Goal: Task Accomplishment & Management: Use online tool/utility

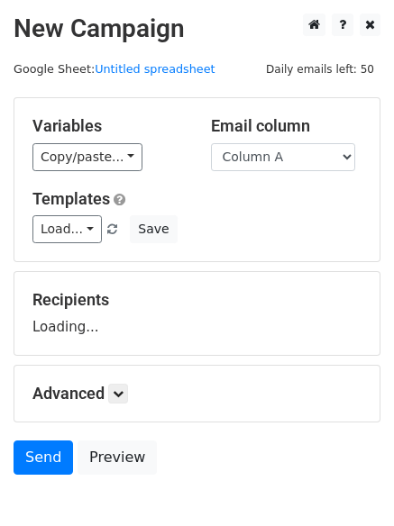
scroll to position [102, 0]
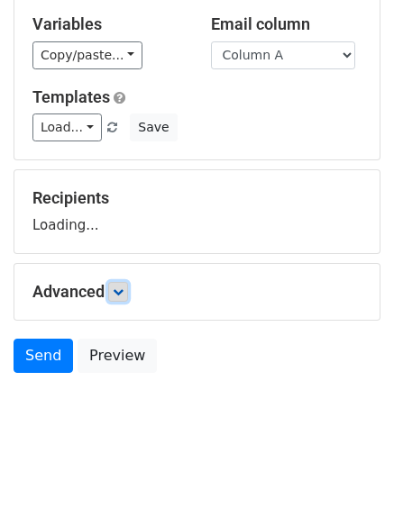
click at [117, 290] on icon at bounding box center [118, 291] width 11 height 11
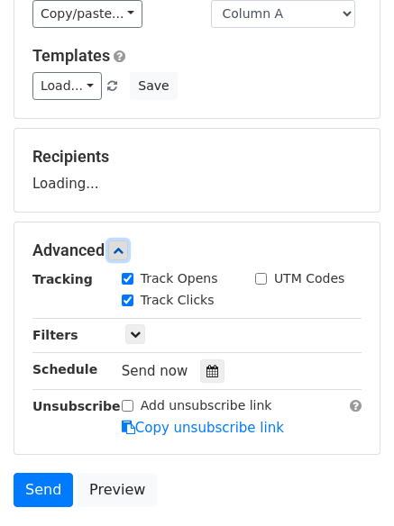
scroll to position [230, 0]
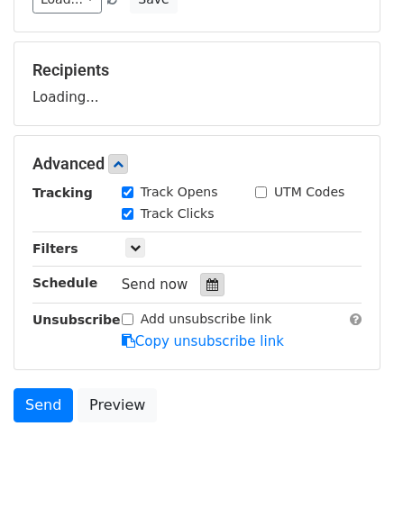
click at [205, 292] on div at bounding box center [212, 284] width 24 height 23
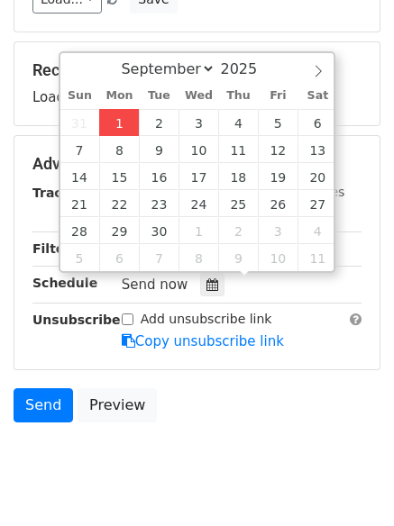
type input "2025-09-01 14:17"
type input "02"
type input "17"
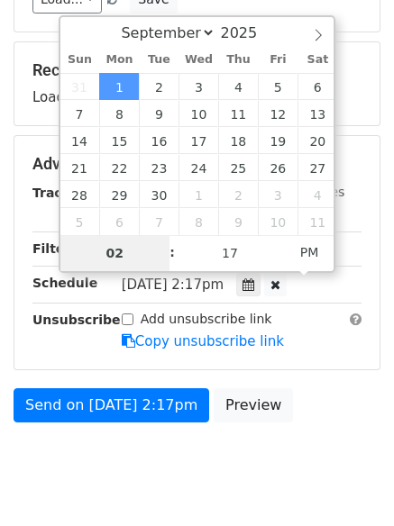
type input "4"
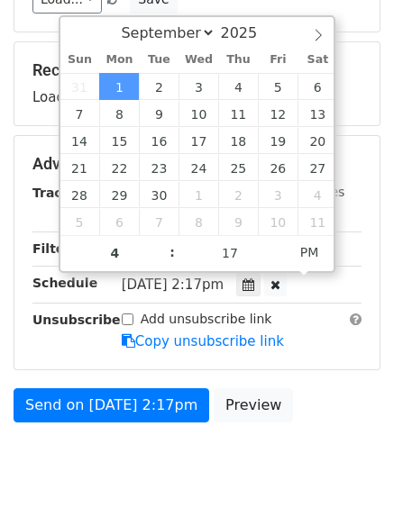
type input "2025-09-01 16:17"
click at [333, 404] on div "Send on Sep 1 at 2:17pm Preview" at bounding box center [197, 409] width 394 height 43
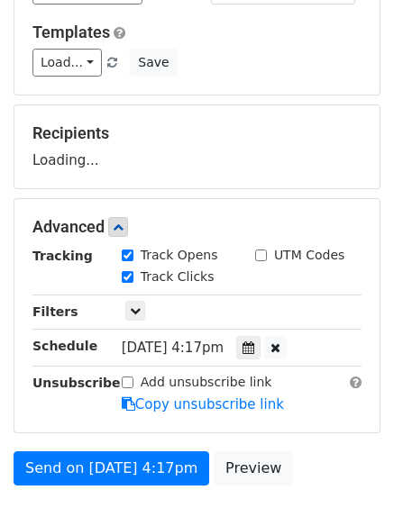
scroll to position [140, 0]
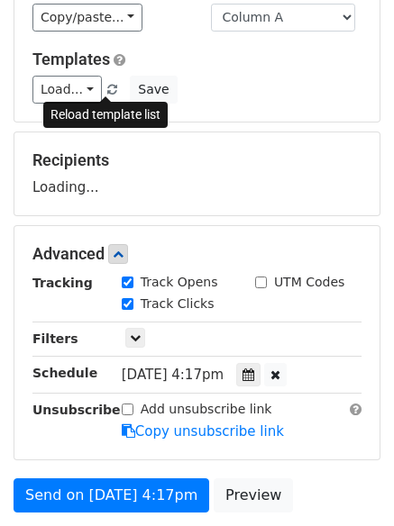
click at [107, 90] on span at bounding box center [112, 91] width 10 height 12
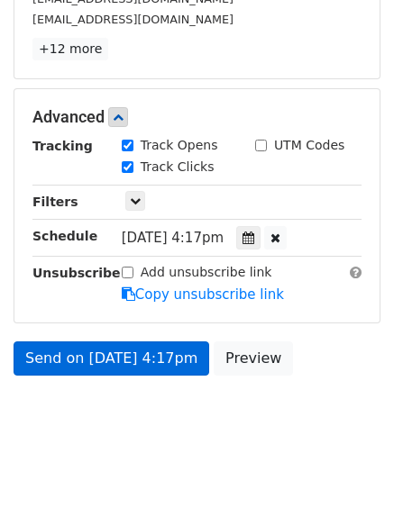
scroll to position [344, 0]
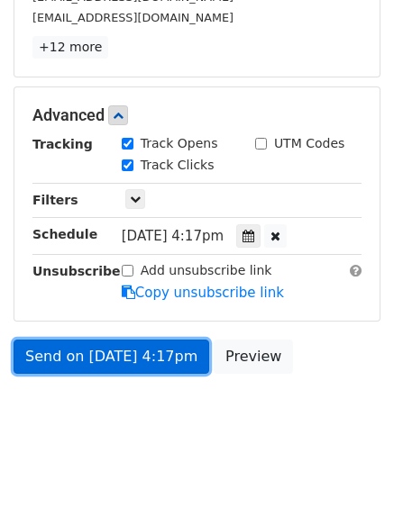
click at [118, 347] on link "Send on Sep 1 at 4:17pm" at bounding box center [112, 357] width 196 height 34
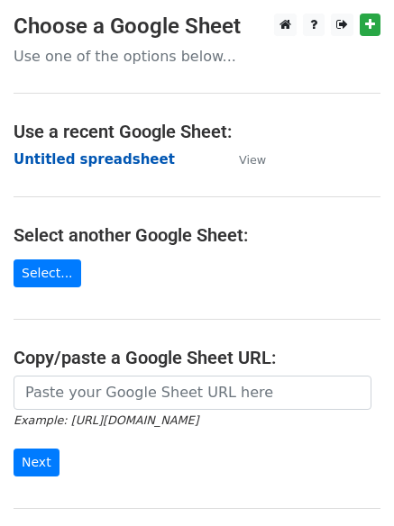
click at [118, 155] on strong "Untitled spreadsheet" at bounding box center [94, 159] width 161 height 16
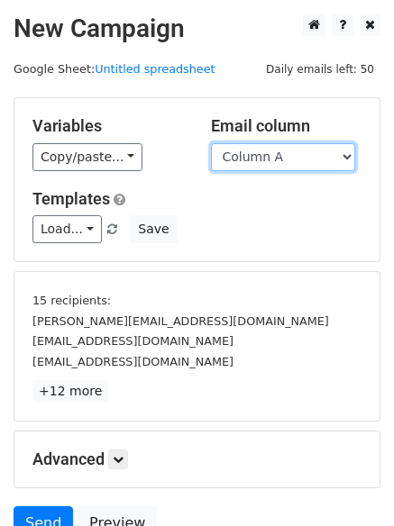
click at [271, 163] on select "Column A Column B Column C" at bounding box center [283, 157] width 144 height 28
select select "Column B"
click at [211, 143] on select "Column A Column B Column C" at bounding box center [283, 157] width 144 height 28
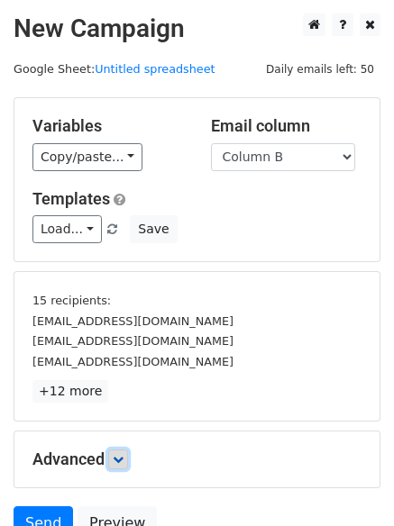
click at [119, 457] on icon at bounding box center [118, 459] width 11 height 11
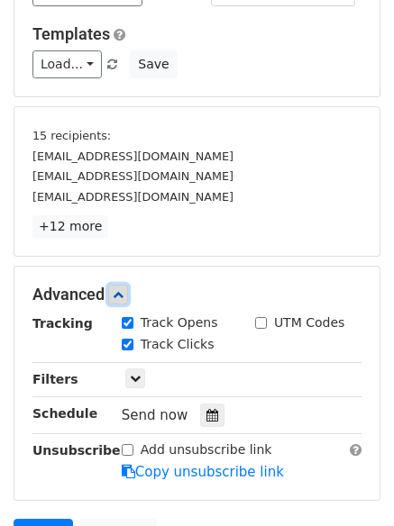
scroll to position [270, 0]
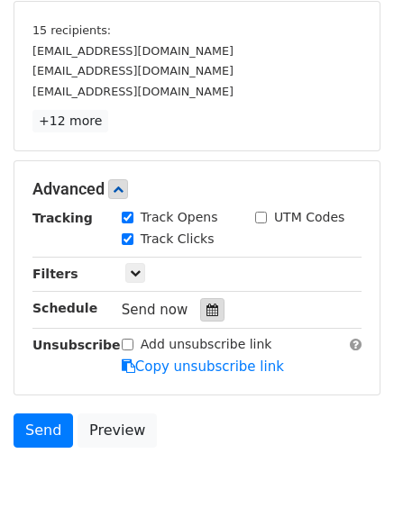
click at [207, 304] on icon at bounding box center [212, 310] width 12 height 13
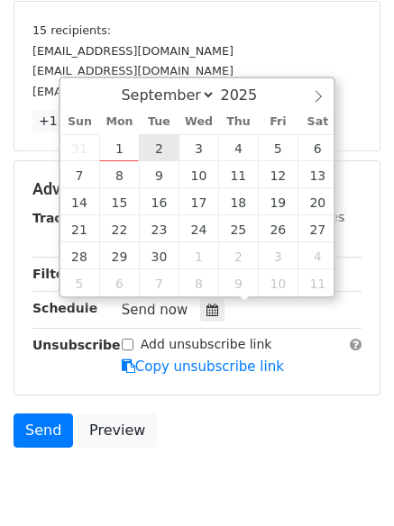
type input "2025-09-02 12:00"
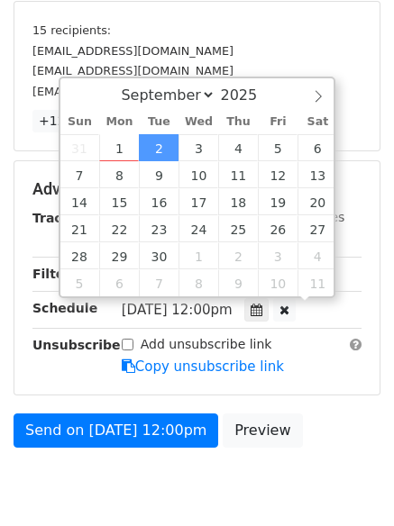
scroll to position [1, 0]
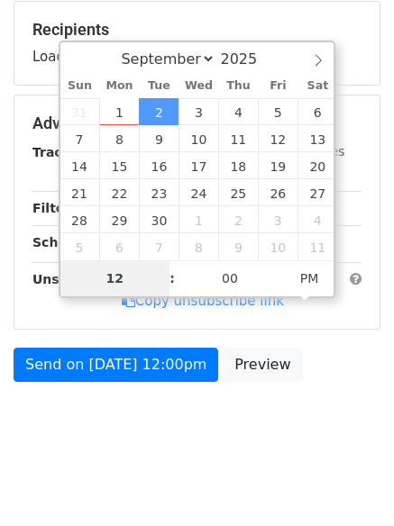
type input "5"
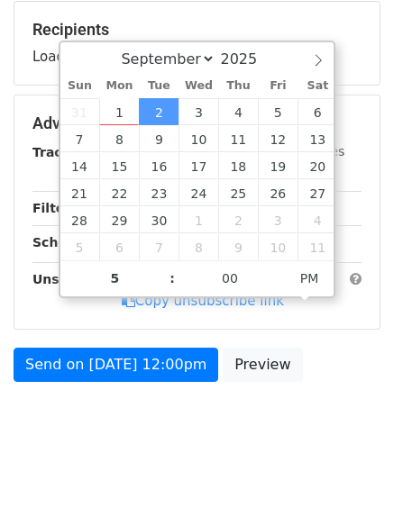
type input "2025-09-02 17:00"
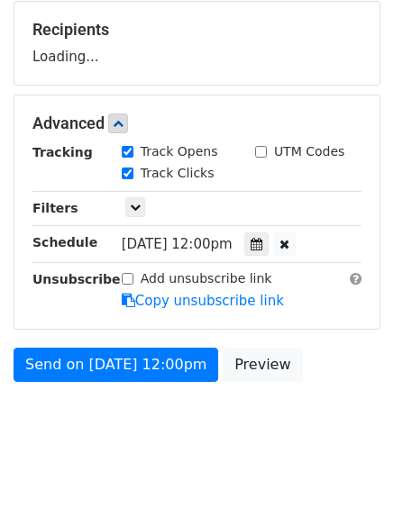
click at [205, 460] on body "New Campaign Daily emails left: 50 Google Sheet: Untitled spreadsheet Variables…" at bounding box center [197, 103] width 394 height 720
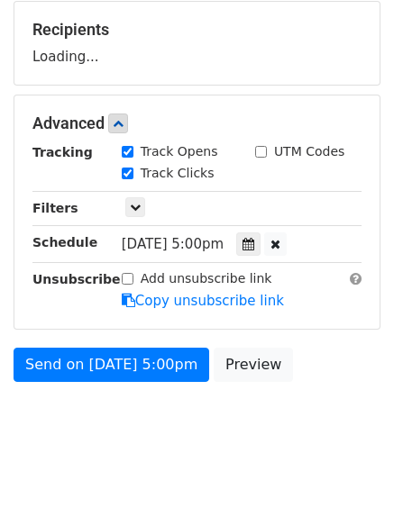
click at [150, 344] on form "Variables Copy/paste... {{Column A}} {{Column B}} {{Column C}} Email column Col…" at bounding box center [197, 109] width 367 height 564
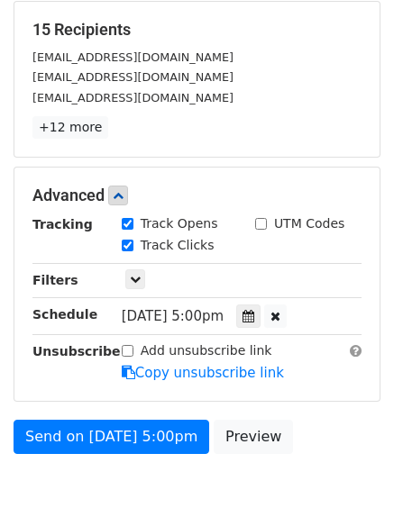
click at [146, 357] on label "Add unsubscribe link" at bounding box center [207, 350] width 132 height 19
click at [133, 357] on input "Add unsubscribe link" at bounding box center [128, 351] width 12 height 12
checkbox input "true"
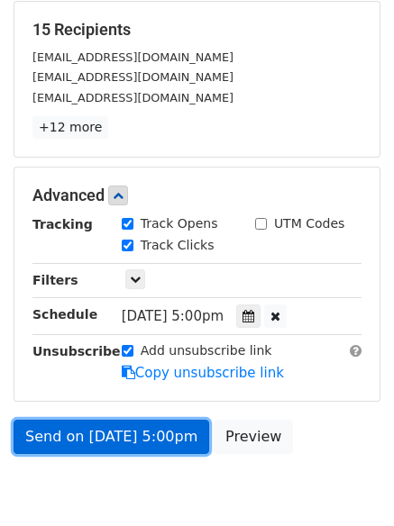
click at [145, 433] on link "Send on Sep 2 at 5:00pm" at bounding box center [112, 437] width 196 height 34
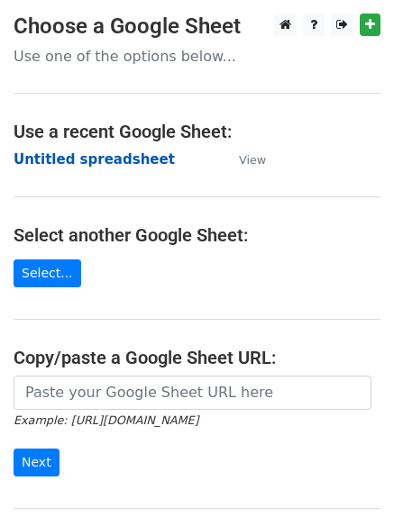
click at [104, 168] on strong "Untitled spreadsheet" at bounding box center [94, 159] width 161 height 16
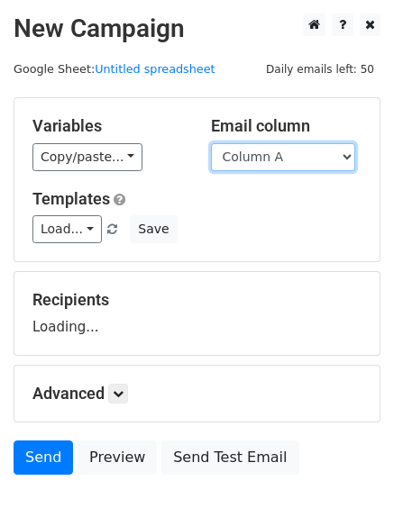
click at [280, 161] on select "Column A Column B Column C" at bounding box center [283, 157] width 144 height 28
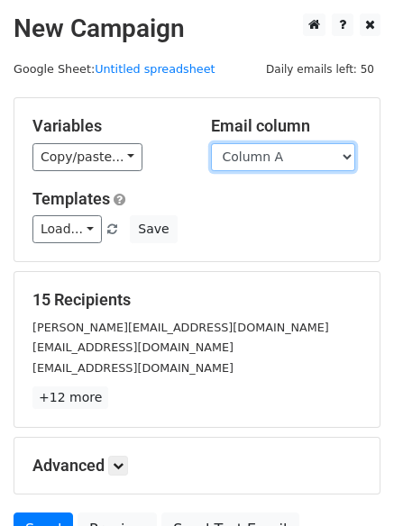
click at [280, 169] on select "Column A Column B Column C" at bounding box center [283, 157] width 144 height 28
select select "Column C"
click at [211, 143] on select "Column A Column B Column C" at bounding box center [283, 157] width 144 height 28
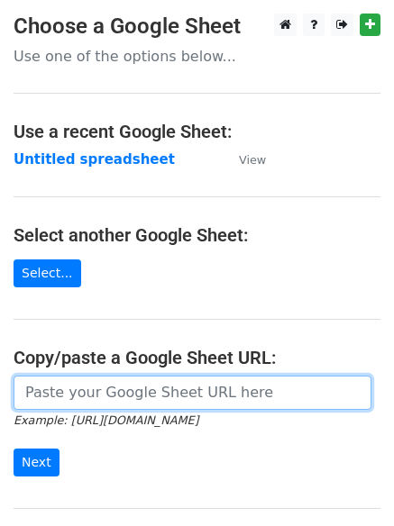
click at [97, 397] on input "url" at bounding box center [193, 393] width 358 height 34
paste input "[URL][DOMAIN_NAME]"
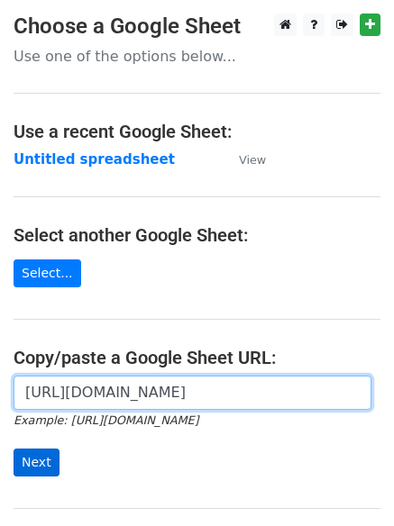
type input "[URL][DOMAIN_NAME]"
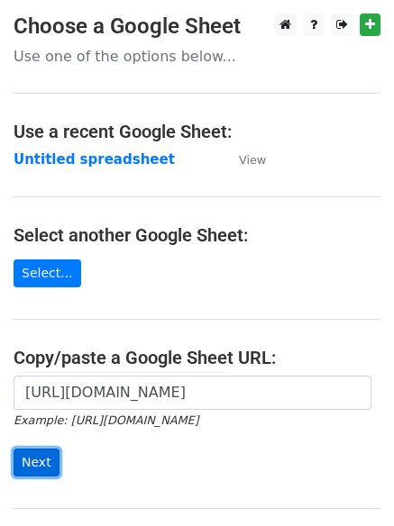
click at [42, 464] on input "Next" at bounding box center [37, 463] width 46 height 28
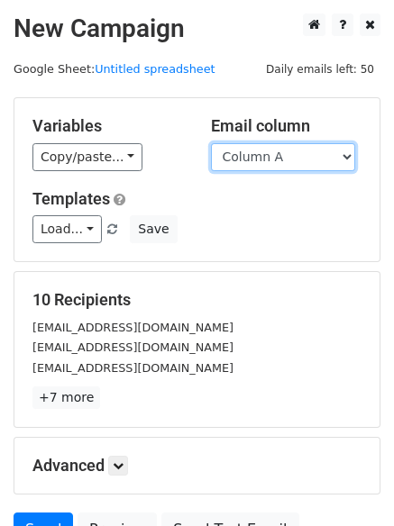
click at [323, 163] on select "Column A Column B Column C Column D Column E" at bounding box center [283, 157] width 144 height 28
select select "Column C"
click at [211, 143] on select "Column A Column B Column C Column D Column E" at bounding box center [283, 157] width 144 height 28
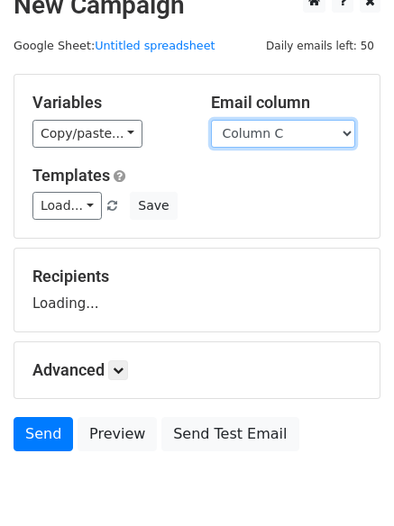
scroll to position [102, 0]
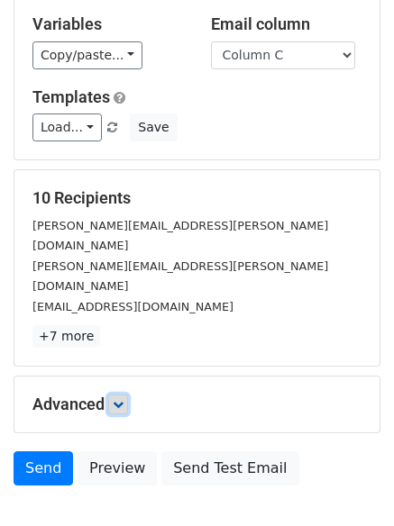
click at [119, 399] on icon at bounding box center [118, 404] width 11 height 11
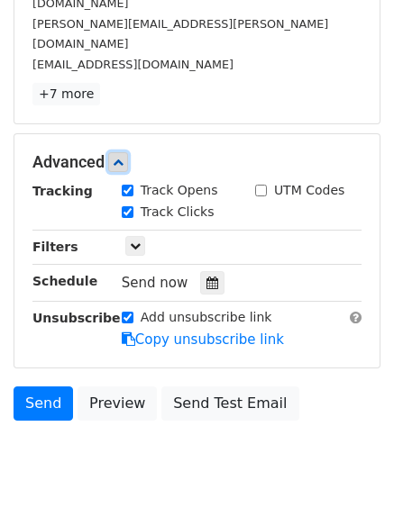
scroll to position [350, 0]
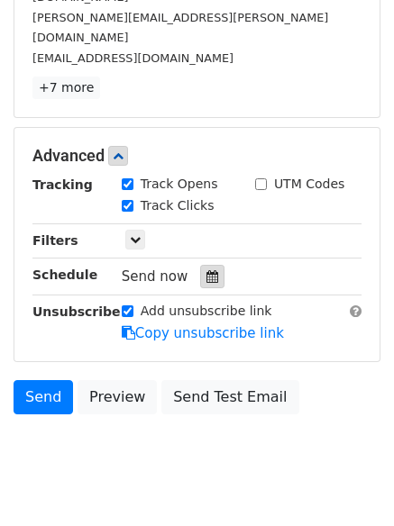
click at [206, 270] on icon at bounding box center [212, 276] width 12 height 13
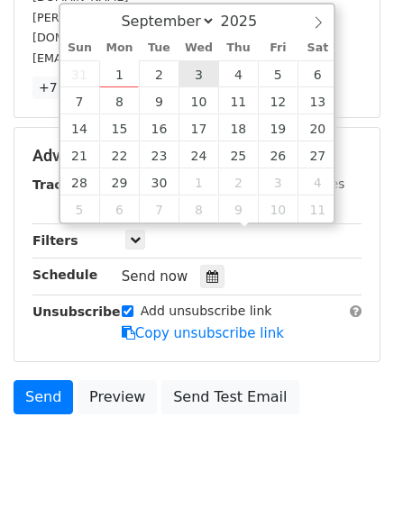
type input "2025-09-03 12:00"
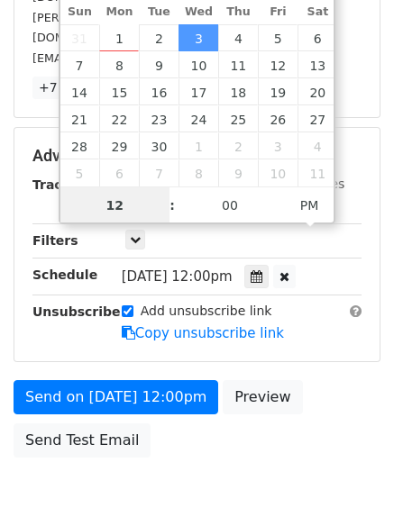
scroll to position [1, 0]
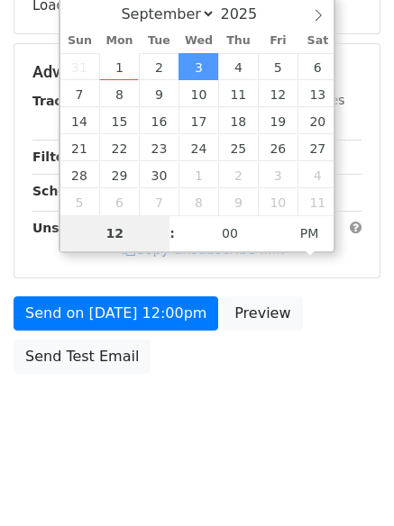
type input "6"
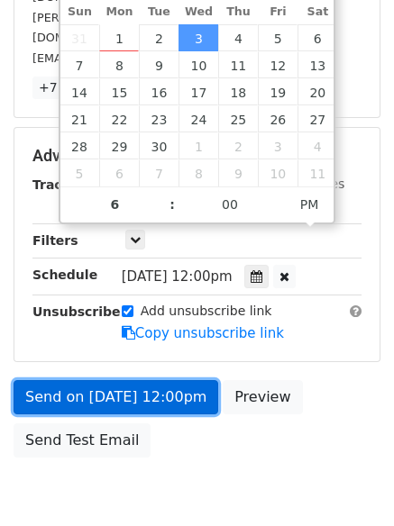
type input "2025-09-03 18:00"
click at [160, 380] on link "Send on Sep 3 at 12:00pm" at bounding box center [116, 397] width 205 height 34
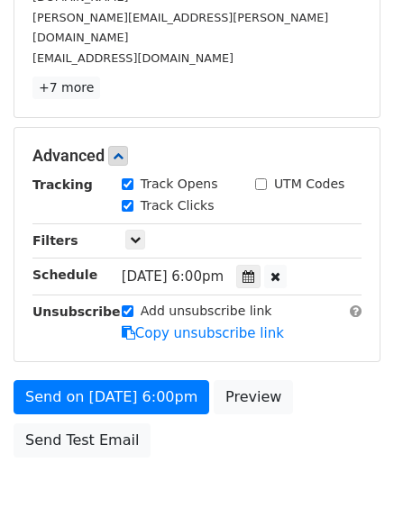
scroll to position [322, 0]
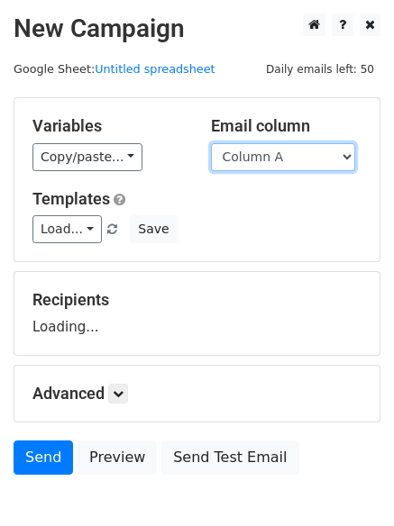
click at [270, 155] on select "Column A Column B Column C" at bounding box center [283, 157] width 144 height 28
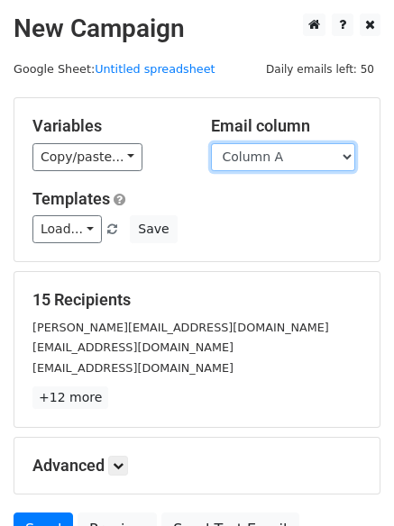
click at [276, 170] on select "Column A Column B Column C" at bounding box center [283, 157] width 144 height 28
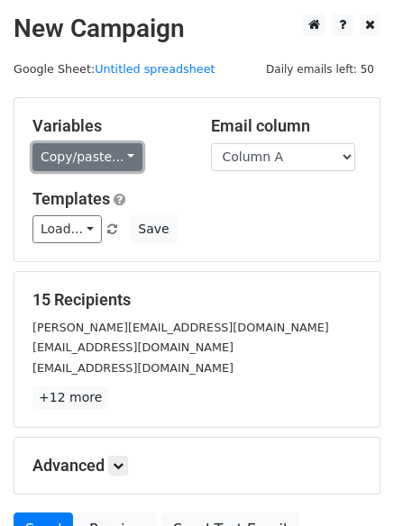
click at [122, 155] on link "Copy/paste..." at bounding box center [87, 157] width 110 height 28
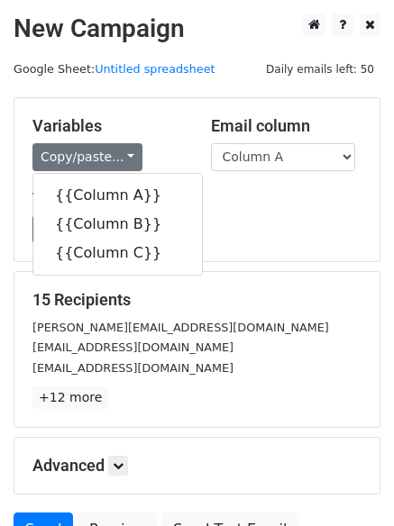
drag, startPoint x: 286, startPoint y: 215, endPoint x: 287, endPoint y: 231, distance: 15.4
click at [286, 215] on div "Load... No templates saved Save" at bounding box center [197, 229] width 356 height 28
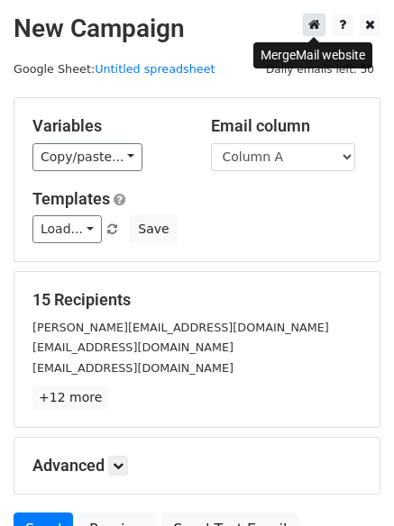
click at [312, 22] on icon at bounding box center [314, 24] width 12 height 13
click at [259, 216] on div "Load... No templates saved Save" at bounding box center [197, 229] width 356 height 28
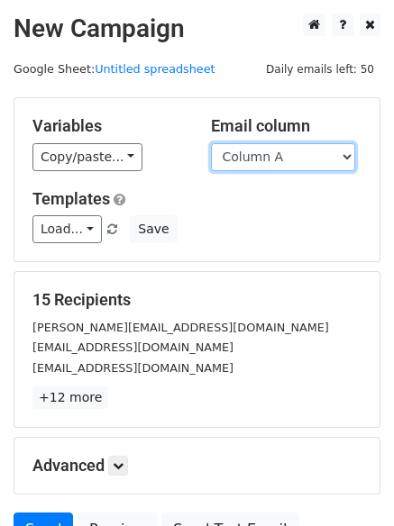
click at [304, 159] on select "Column A Column B Column C" at bounding box center [283, 157] width 144 height 28
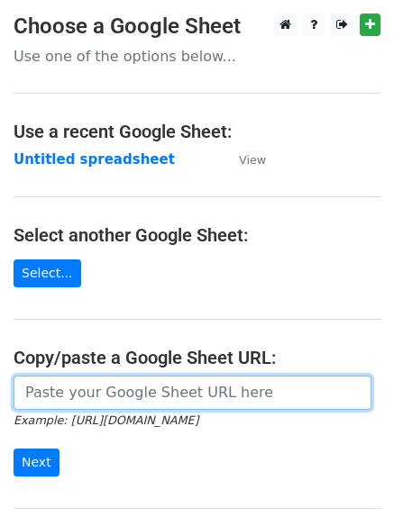
click at [171, 399] on input "url" at bounding box center [193, 393] width 358 height 34
type input "[URL][DOMAIN_NAME]"
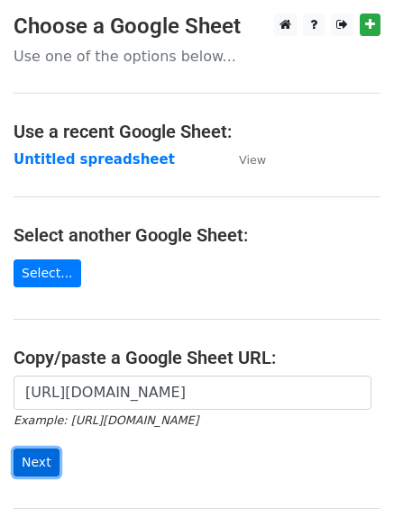
click at [44, 459] on input "Next" at bounding box center [37, 463] width 46 height 28
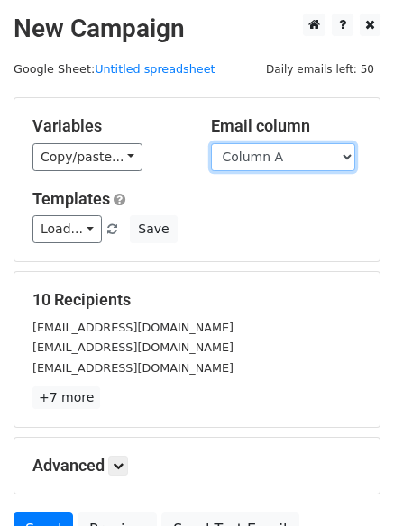
click at [272, 150] on select "Column A Column B Column C Column D Column E" at bounding box center [283, 157] width 144 height 28
select select "Column D"
click at [211, 143] on select "Column A Column B Column C Column D Column E" at bounding box center [283, 157] width 144 height 28
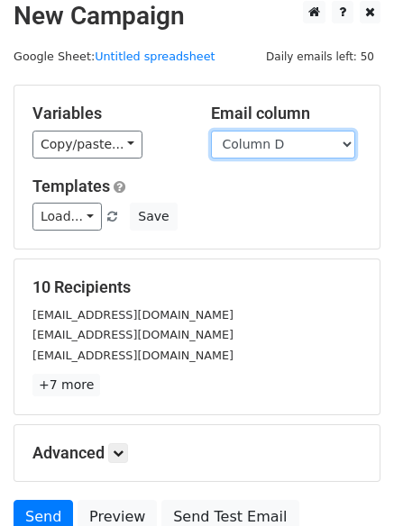
scroll to position [174, 0]
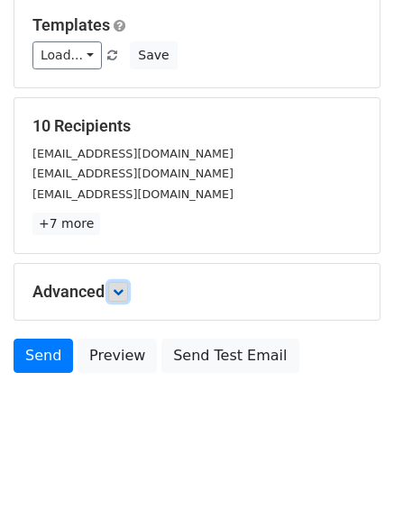
click at [123, 294] on icon at bounding box center [118, 291] width 11 height 11
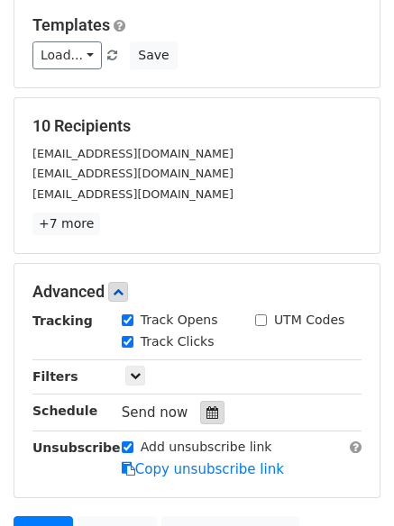
click at [200, 418] on div at bounding box center [212, 412] width 24 height 23
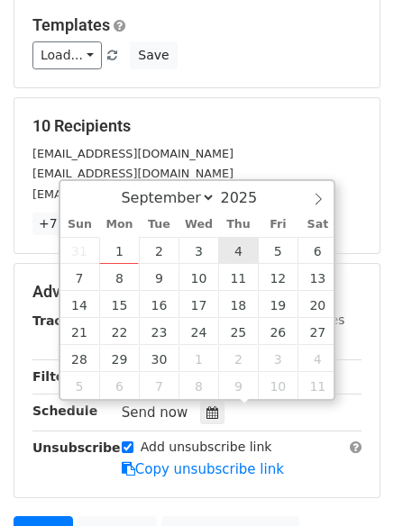
type input "2025-09-04 12:00"
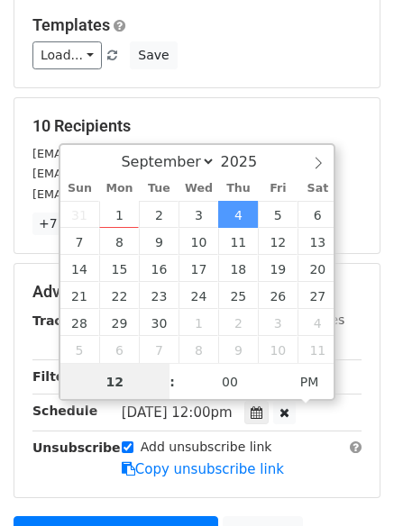
scroll to position [1, 0]
type input "7"
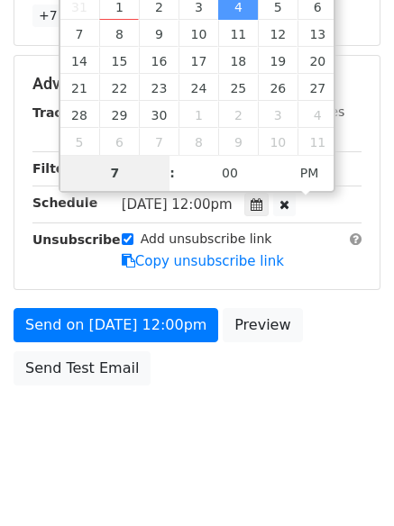
scroll to position [394, 0]
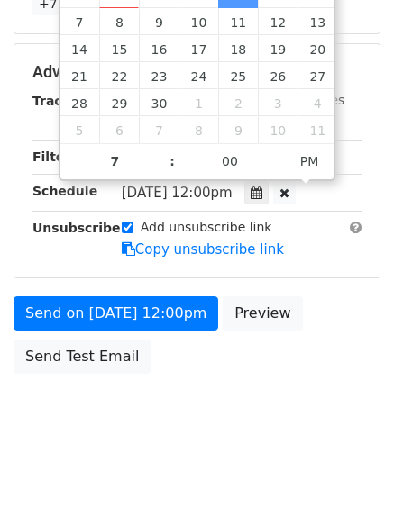
type input "2025-09-04 19:00"
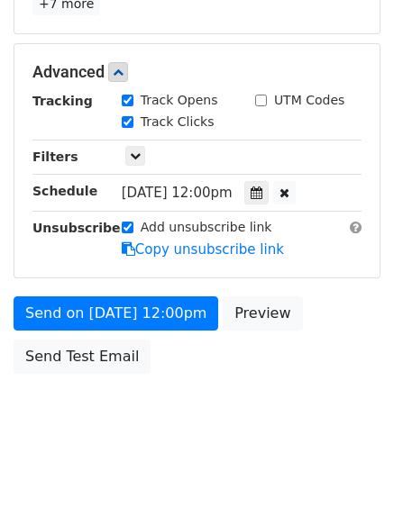
click at [240, 419] on body "New Campaign Daily emails left: 50 Google Sheet: Untitled spreadsheet Variables…" at bounding box center [197, 37] width 394 height 835
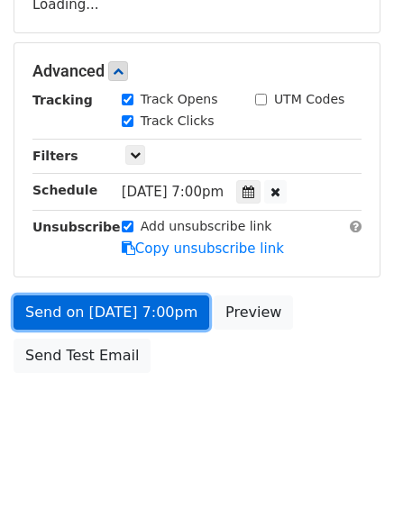
click at [152, 309] on link "Send on Sep 4 at 7:00pm" at bounding box center [112, 313] width 196 height 34
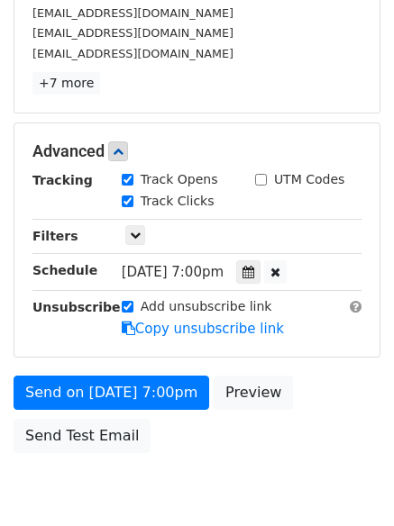
scroll to position [214, 0]
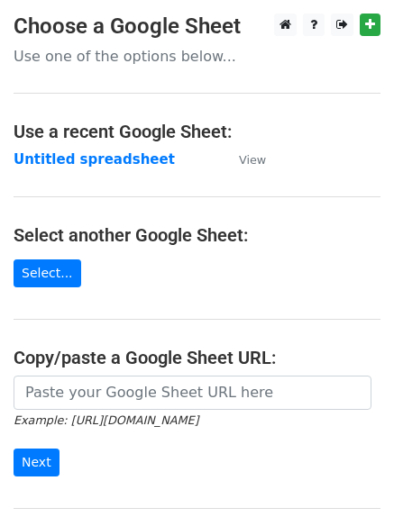
click at [127, 374] on main "Choose a Google Sheet Use one of the options below... Use a recent Google Sheet…" at bounding box center [197, 293] width 394 height 559
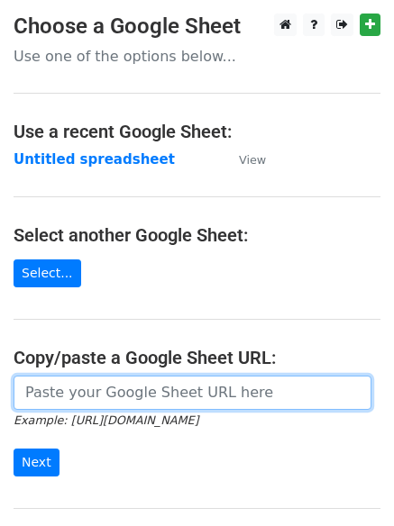
click at [132, 403] on input "url" at bounding box center [193, 393] width 358 height 34
type input "https://docs.google.com/spreadsheets/d/1TLq6Lc_b6SIMcKJK3R6k3tXY6UKFeHw6O11_XQ5…"
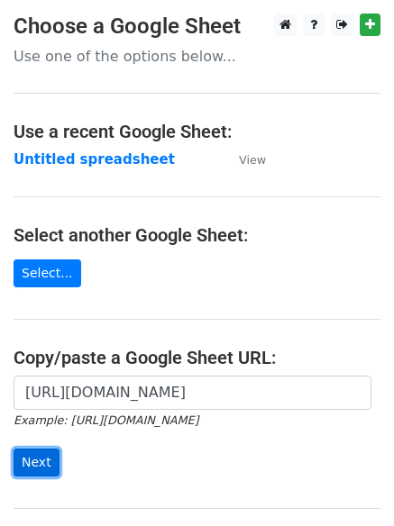
click at [45, 459] on input "Next" at bounding box center [37, 463] width 46 height 28
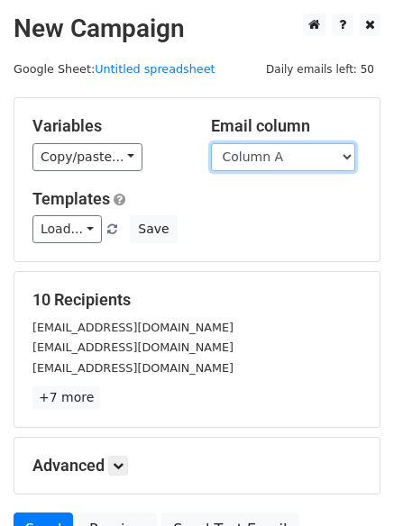
click at [347, 156] on select "Column A Column B Column C Column D Column E" at bounding box center [283, 157] width 144 height 28
select select "Column E"
click at [211, 143] on select "Column A Column B Column C Column D Column E" at bounding box center [283, 157] width 144 height 28
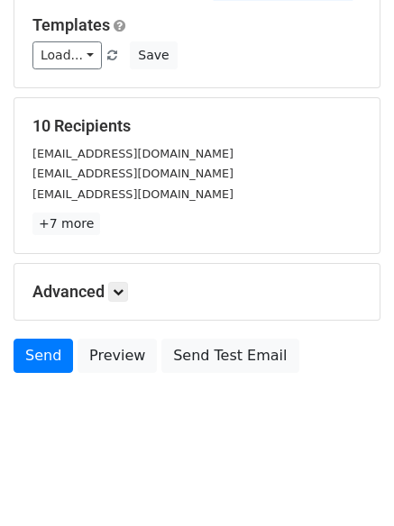
scroll to position [102, 0]
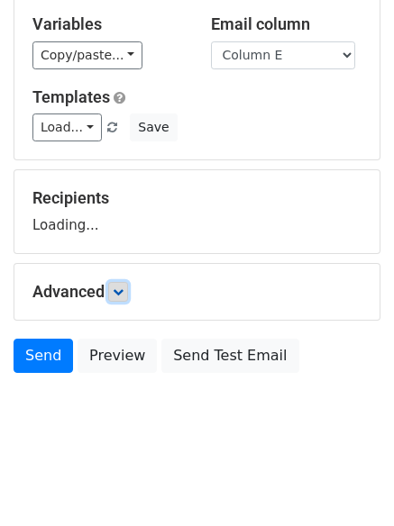
click at [122, 285] on link at bounding box center [118, 292] width 20 height 20
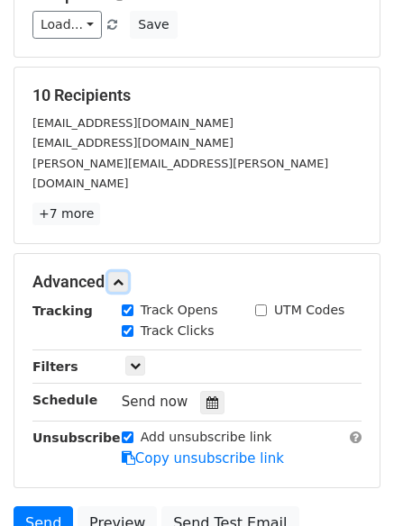
scroll to position [350, 0]
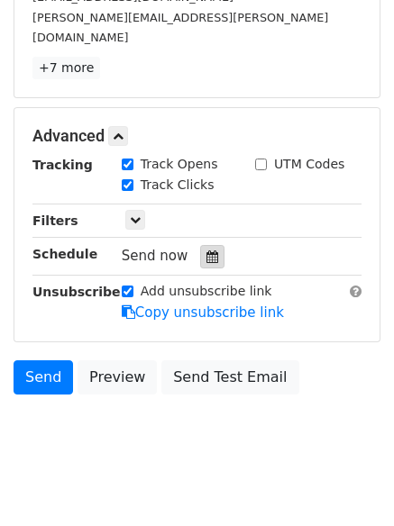
click at [206, 250] on icon at bounding box center [212, 256] width 12 height 13
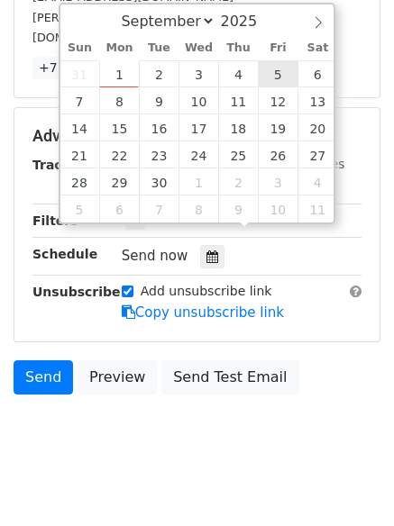
type input "[DATE] 12:00"
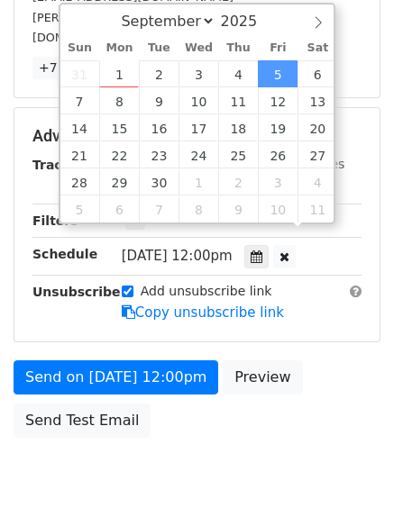
scroll to position [1, 0]
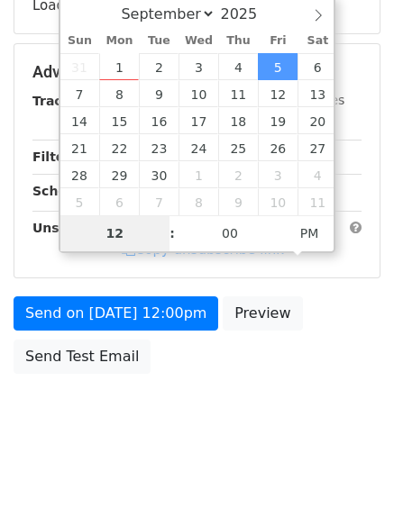
type input "8"
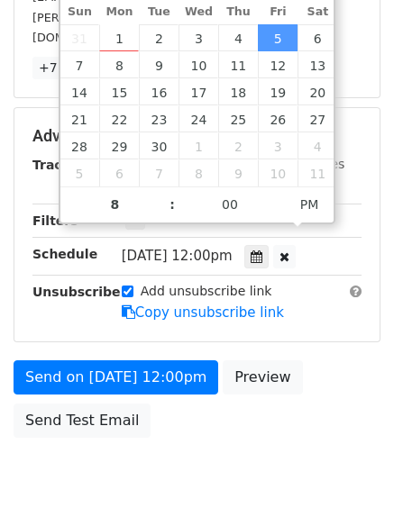
type input "[DATE] 20:00"
click at [237, 435] on body "New Campaign Daily emails left: 50 Google Sheet: Untitled spreadsheet Variables…" at bounding box center [197, 91] width 394 height 856
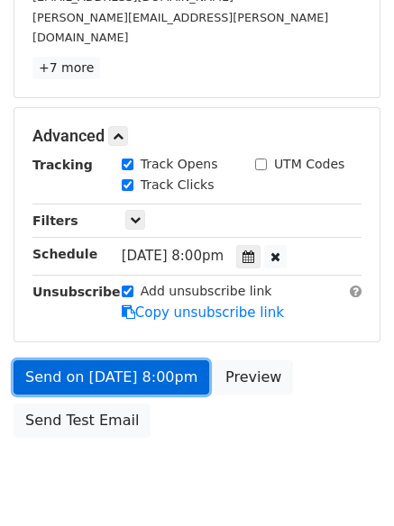
click at [165, 360] on link "Send on [DATE] 8:00pm" at bounding box center [112, 377] width 196 height 34
